Goal: Information Seeking & Learning: Learn about a topic

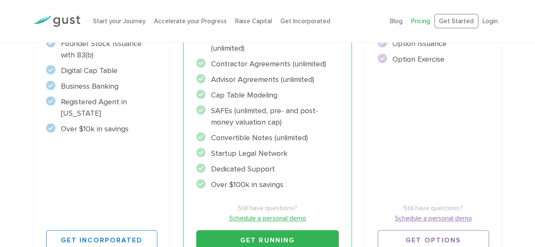
scroll to position [274, 0]
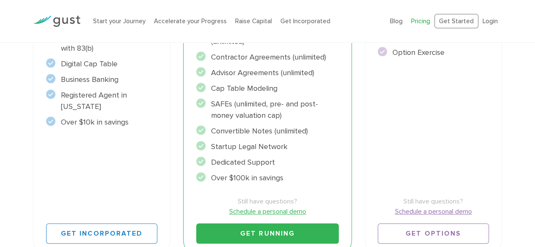
click at [251, 160] on li "Dedicated Support" at bounding box center [267, 162] width 142 height 11
click at [246, 148] on li "Startup Legal Network" at bounding box center [267, 146] width 142 height 11
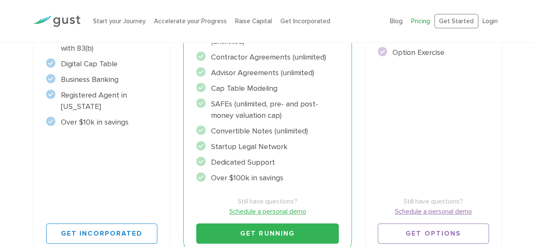
click at [246, 148] on li "Startup Legal Network" at bounding box center [267, 146] width 142 height 11
click at [164, 172] on div "Start Incorporate in 2 Minutes Everything you need to START your company. $450 …" at bounding box center [101, 72] width 137 height 369
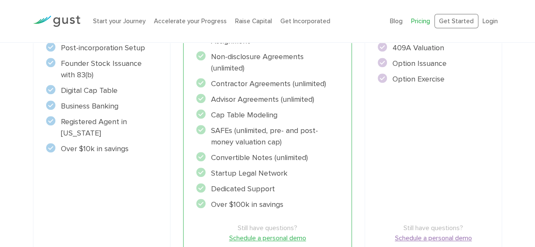
scroll to position [247, 0]
click at [241, 129] on li "SAFEs (unlimited, pre- and post-money valuation cap)" at bounding box center [267, 137] width 142 height 23
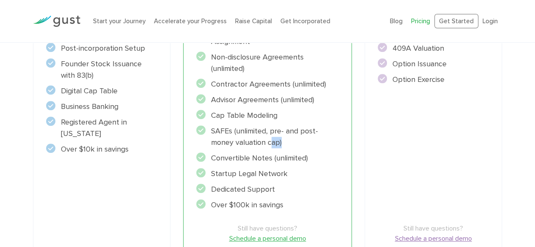
click at [241, 129] on li "SAFEs (unlimited, pre- and post-money valuation cap)" at bounding box center [267, 137] width 142 height 23
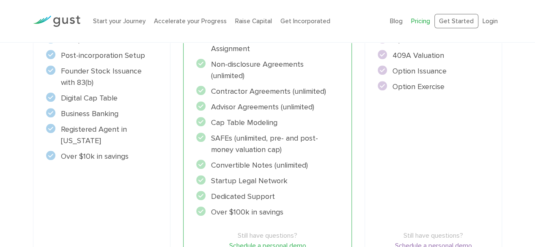
scroll to position [238, 0]
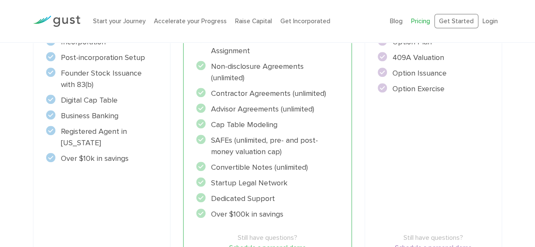
click at [241, 131] on ul "Founder Intellectual Property Assignment" at bounding box center [267, 127] width 142 height 186
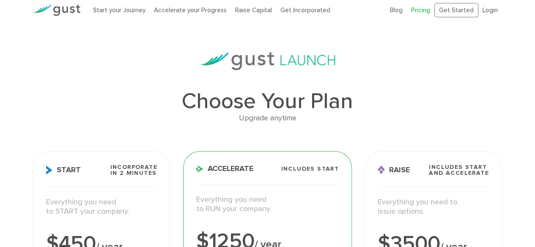
scroll to position [0, 0]
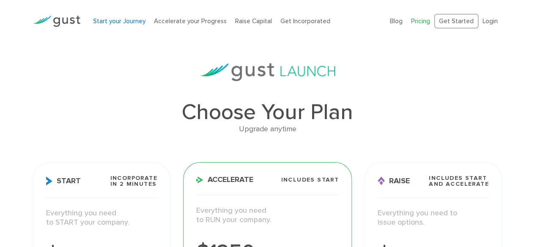
click at [123, 20] on link "Start your Journey" at bounding box center [119, 21] width 52 height 8
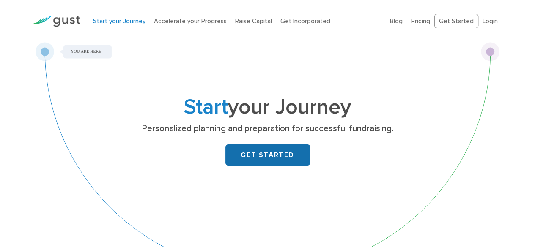
click at [255, 164] on link "GET STARTED" at bounding box center [267, 155] width 85 height 21
click at [326, 131] on p "Personalized planning and preparation for successful fundraising." at bounding box center [268, 129] width 328 height 12
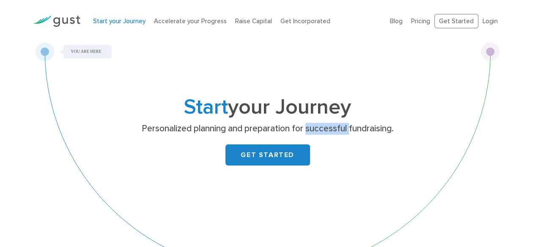
click at [326, 131] on p "Personalized planning and preparation for successful fundraising." at bounding box center [268, 129] width 328 height 12
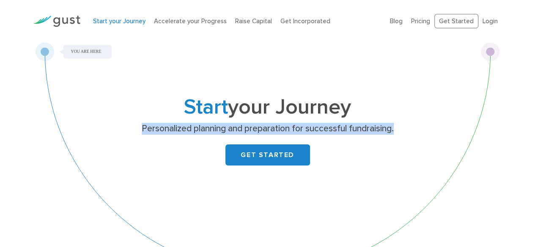
click at [326, 131] on p "Personalized planning and preparation for successful fundraising." at bounding box center [268, 129] width 328 height 12
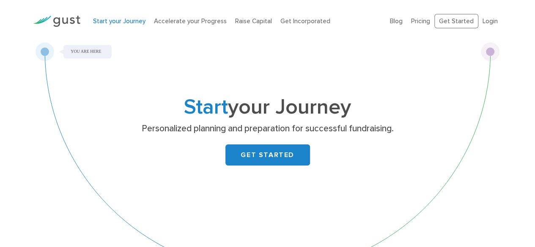
click at [353, 193] on div "Start your Journey Personalized planning and preparation for successful fundrai…" at bounding box center [268, 162] width 464 height 240
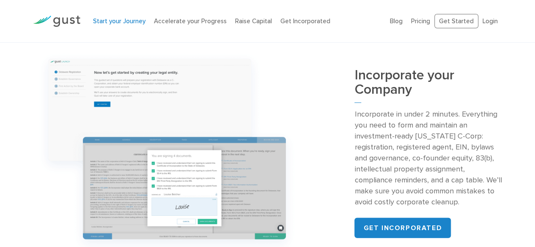
scroll to position [814, 0]
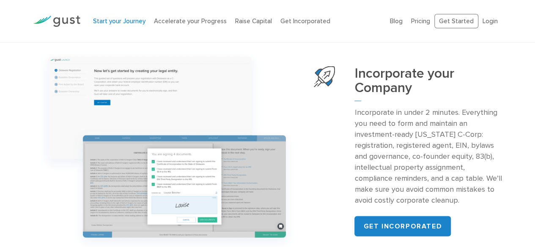
click at [437, 107] on p "Incorporate in under 2 minutes. Everything you need to form and maintain an inv…" at bounding box center [427, 156] width 147 height 99
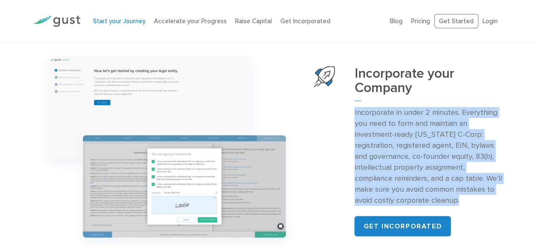
click at [437, 107] on p "Incorporate in under 2 minutes. Everything you need to form and maintain an inv…" at bounding box center [427, 156] width 147 height 99
click at [436, 118] on p "Incorporate in under 2 minutes. Everything you need to form and maintain an inv…" at bounding box center [427, 156] width 147 height 99
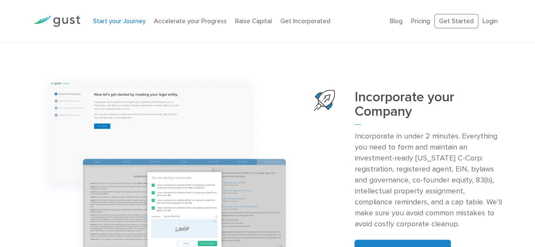
scroll to position [791, 0]
click at [429, 132] on p "Incorporate in under 2 minutes. Everything you need to form and maintain an inv…" at bounding box center [427, 179] width 147 height 99
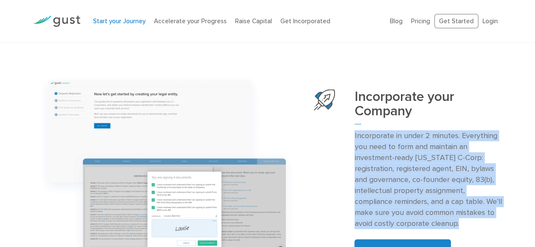
click at [429, 132] on p "Incorporate in under 2 minutes. Everything you need to form and maintain an inv…" at bounding box center [427, 179] width 147 height 99
click at [428, 144] on p "Incorporate in under 2 minutes. Everything you need to form and maintain an inv…" at bounding box center [427, 179] width 147 height 99
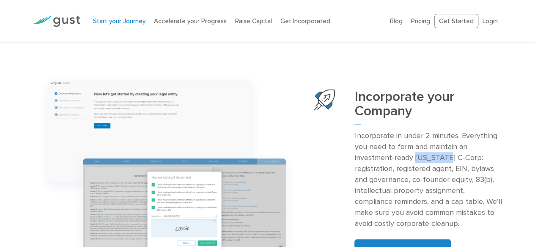
click at [428, 144] on p "Incorporate in under 2 minutes. Everything you need to form and maintain an inv…" at bounding box center [427, 179] width 147 height 99
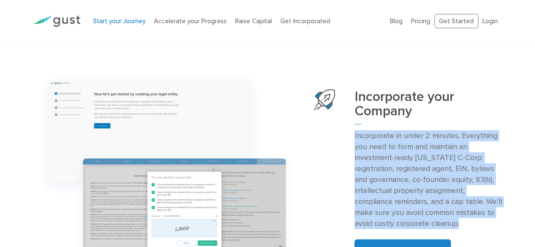
click at [428, 144] on p "Incorporate in under 2 minutes. Everything you need to form and maintain an inv…" at bounding box center [427, 179] width 147 height 99
click at [427, 165] on p "Incorporate in under 2 minutes. Everything you need to form and maintain an inv…" at bounding box center [427, 179] width 147 height 99
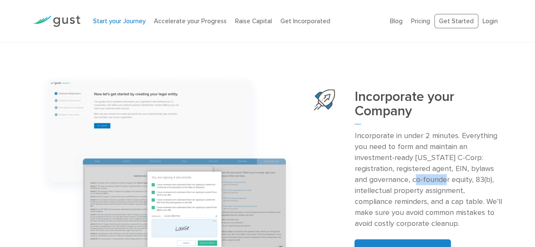
click at [427, 165] on p "Incorporate in under 2 minutes. Everything you need to form and maintain an inv…" at bounding box center [427, 179] width 147 height 99
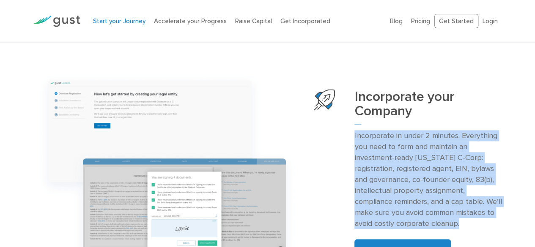
click at [427, 165] on p "Incorporate in under 2 minutes. Everything you need to form and maintain an inv…" at bounding box center [427, 179] width 147 height 99
click at [430, 173] on p "Incorporate in under 2 minutes. Everything you need to form and maintain an inv…" at bounding box center [427, 179] width 147 height 99
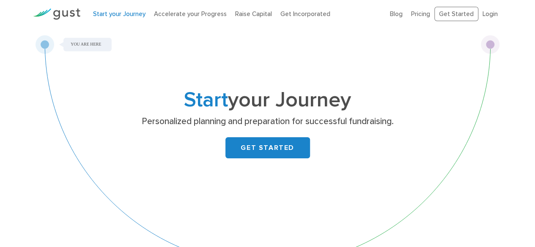
scroll to position [0, 0]
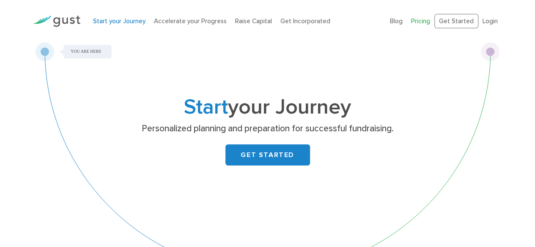
click at [425, 17] on li "Pricing" at bounding box center [420, 21] width 19 height 10
click at [425, 17] on link "Pricing" at bounding box center [420, 21] width 19 height 8
